Goal: Submit feedback/report problem: Provide input to the site owners about the experience or issues

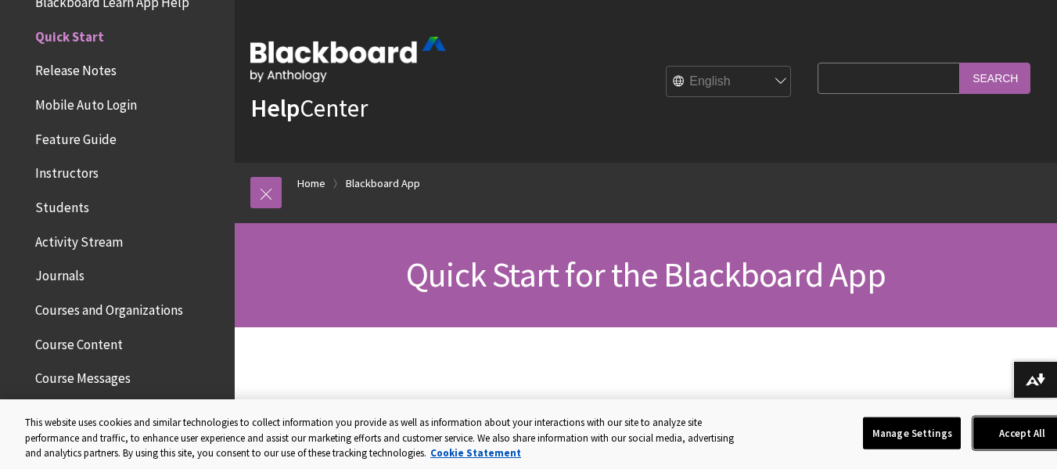
click at [1001, 428] on button "Accept All" at bounding box center [1022, 432] width 98 height 33
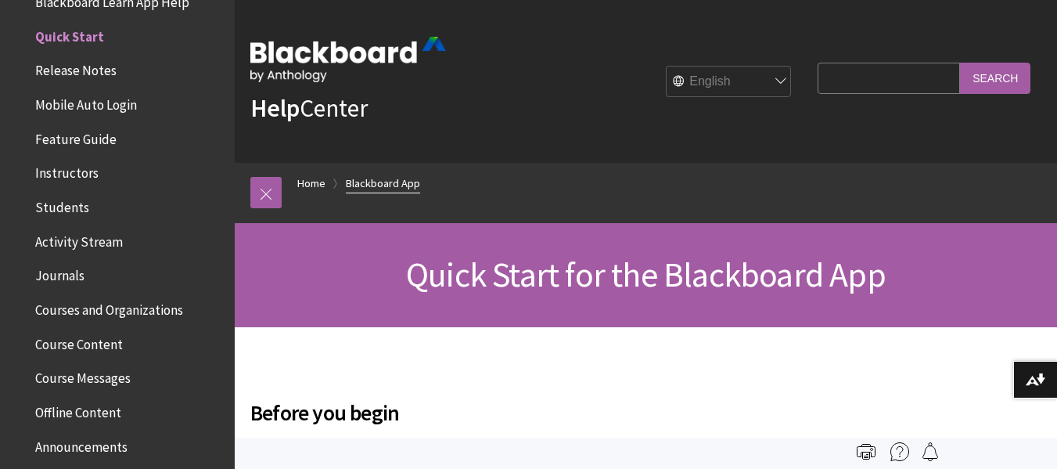
click at [376, 186] on link "Blackboard App" at bounding box center [383, 184] width 74 height 20
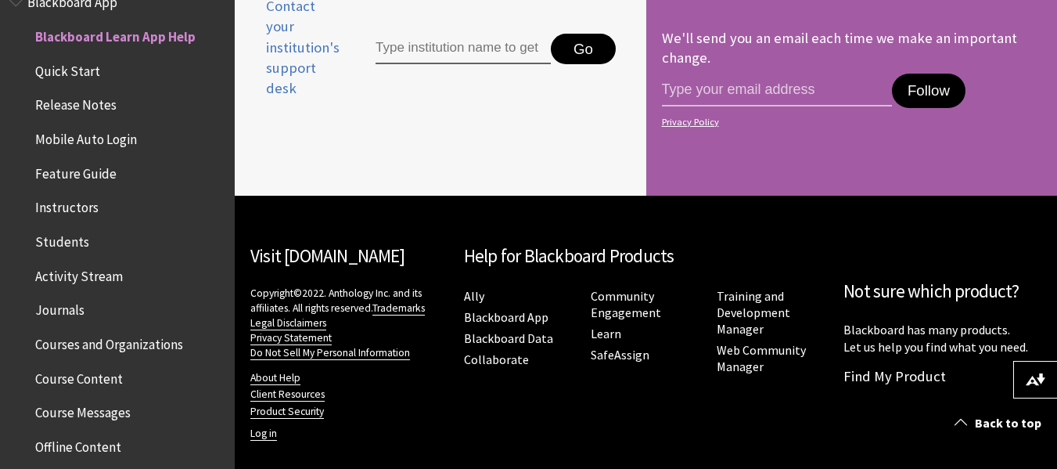
scroll to position [1317, 0]
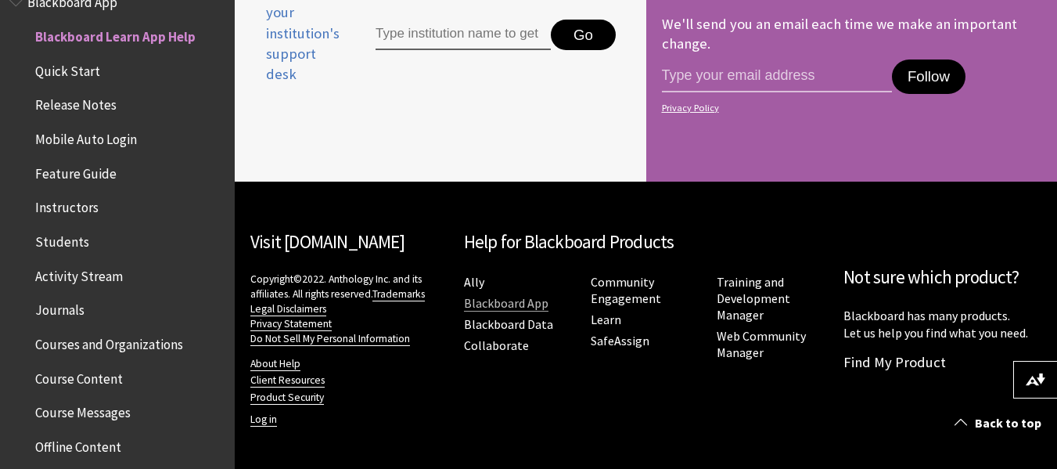
click at [488, 305] on link "Blackboard App" at bounding box center [506, 303] width 84 height 16
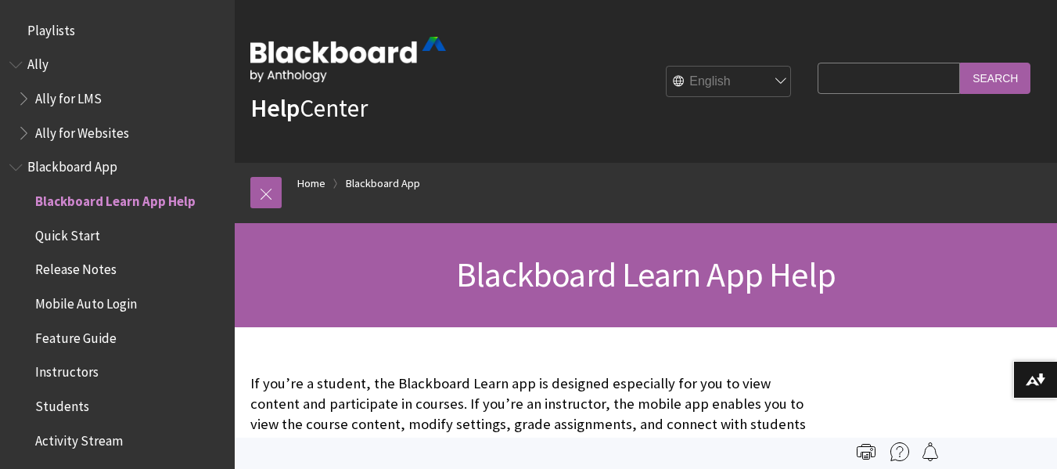
click at [58, 233] on span "Quick Start" at bounding box center [67, 232] width 65 height 21
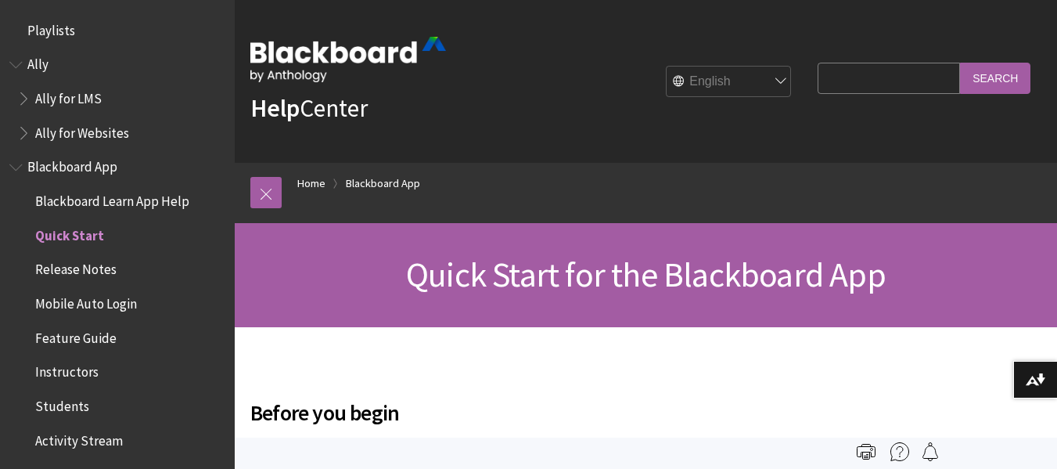
scroll to position [199, 0]
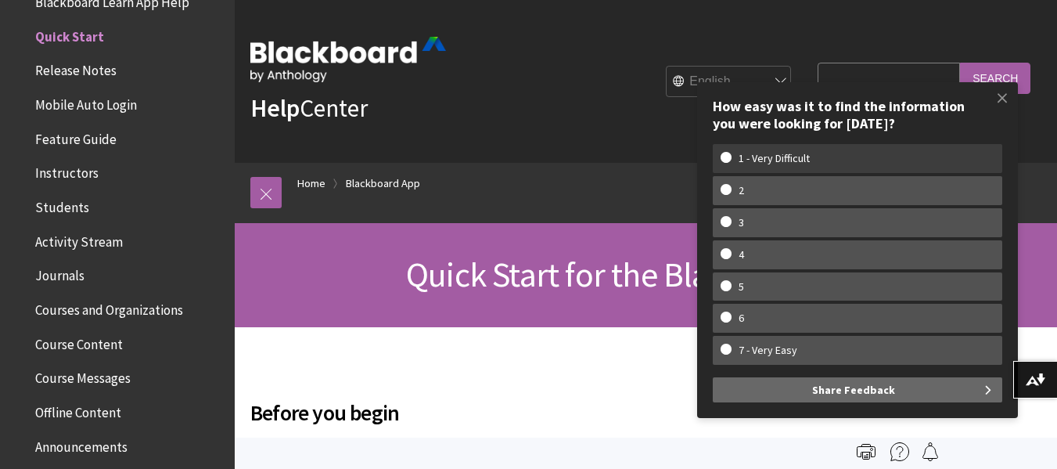
click at [728, 158] on w-span "1 - Very Difficult" at bounding box center [858, 158] width 274 height 13
click at [728, 158] on input "1 - Very Difficult" at bounding box center [726, 157] width 10 height 10
radio input "true"
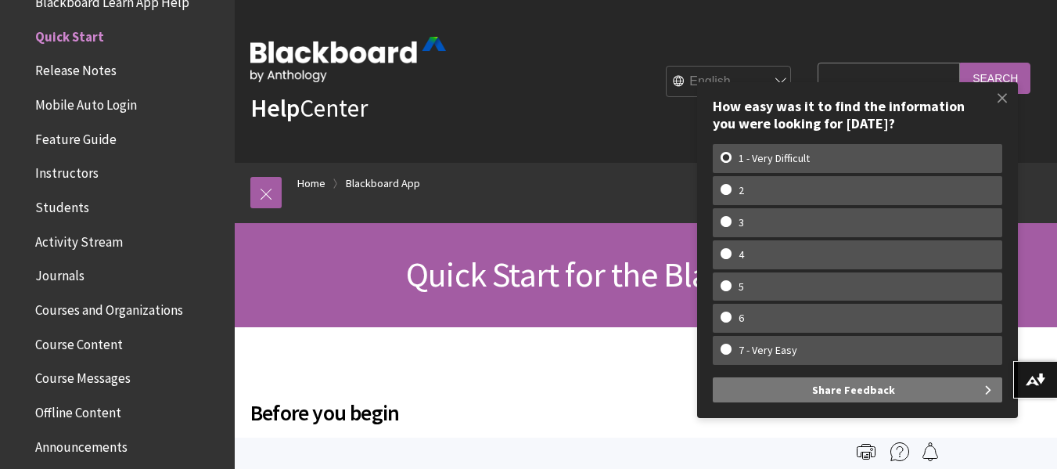
click at [873, 390] on span "Share Feedback" at bounding box center [853, 389] width 83 height 25
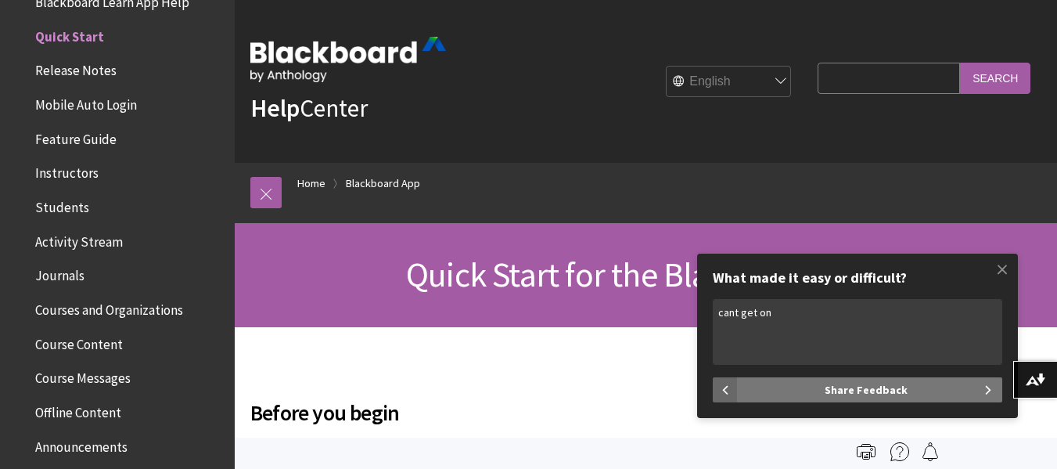
type textarea "cant get on"
click at [939, 386] on button "Share Feedback" at bounding box center [870, 389] width 264 height 25
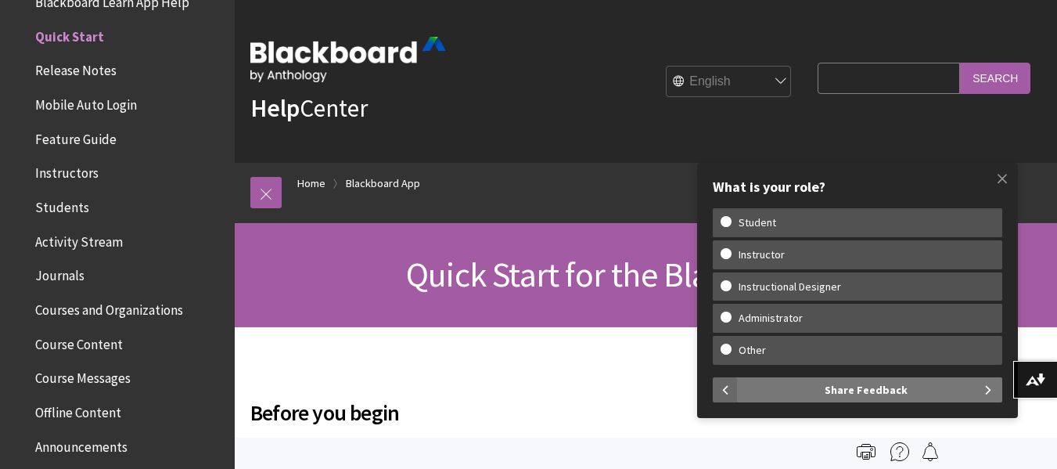
click at [989, 386] on button "Share Feedback" at bounding box center [870, 389] width 264 height 25
click at [1006, 181] on span at bounding box center [1002, 178] width 33 height 33
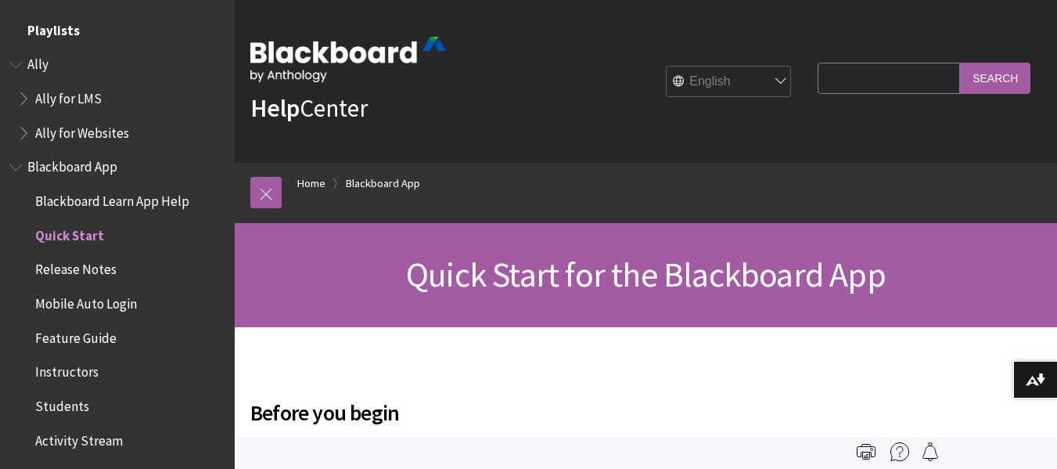
click at [59, 31] on span "Playlists" at bounding box center [53, 27] width 52 height 21
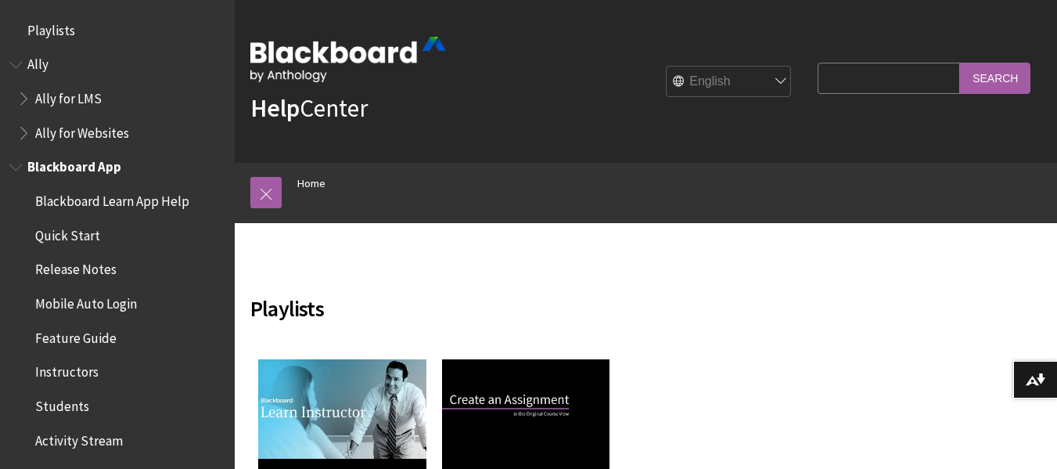
click at [58, 405] on span "Students" at bounding box center [62, 403] width 54 height 21
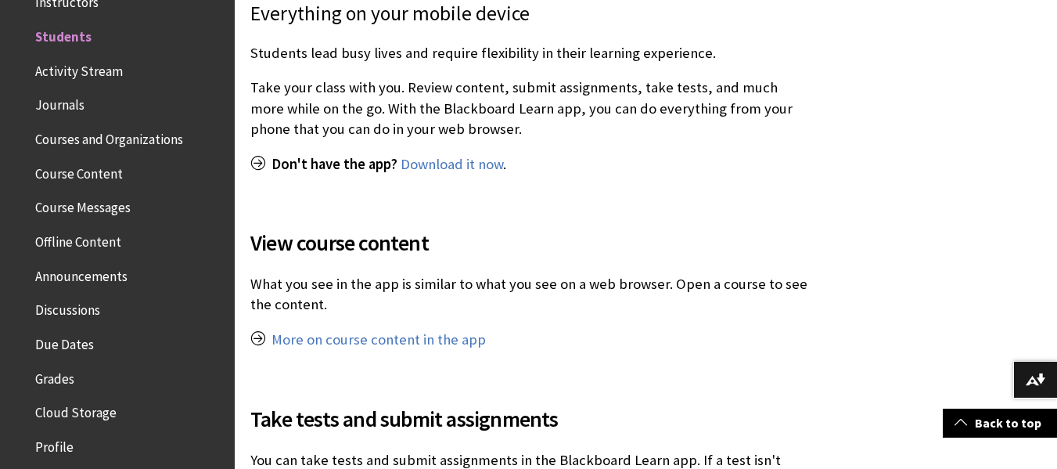
scroll to position [678, 0]
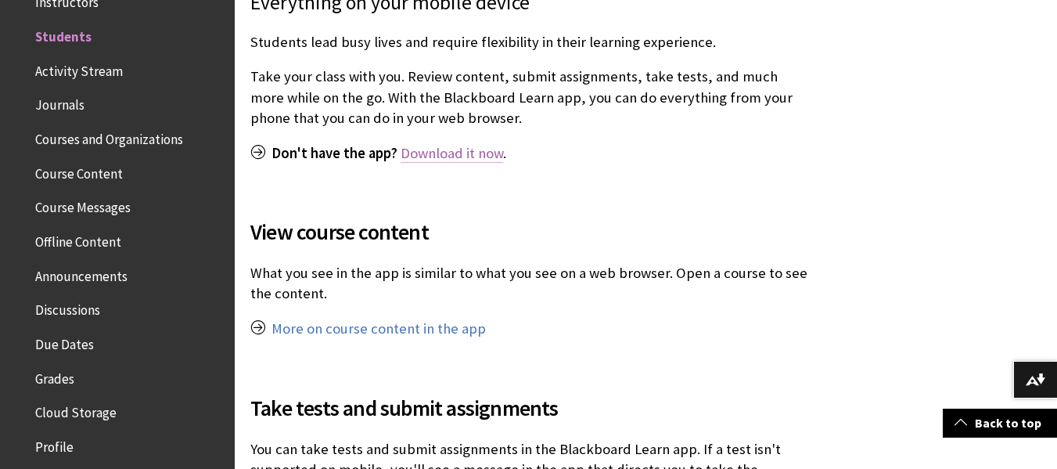
click at [449, 157] on link "Download it now" at bounding box center [452, 153] width 102 height 19
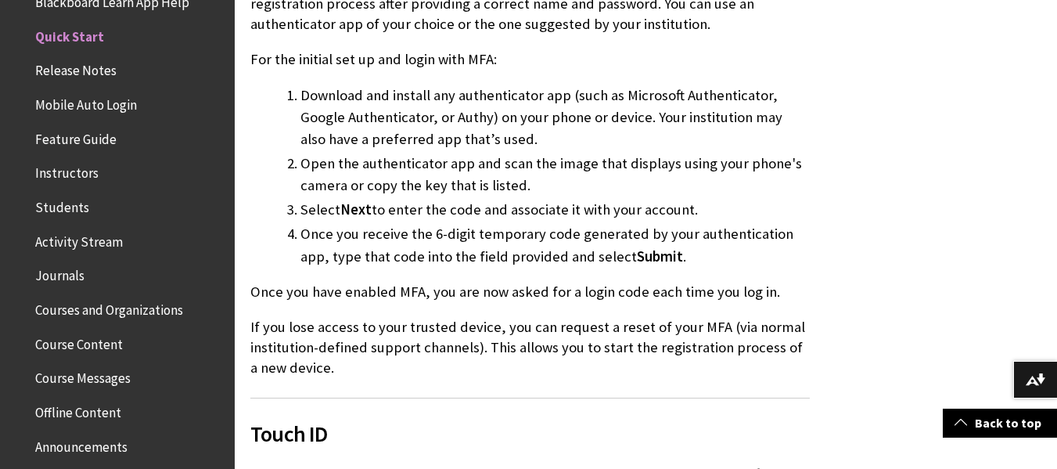
scroll to position [1689, 0]
